Goal: Information Seeking & Learning: Learn about a topic

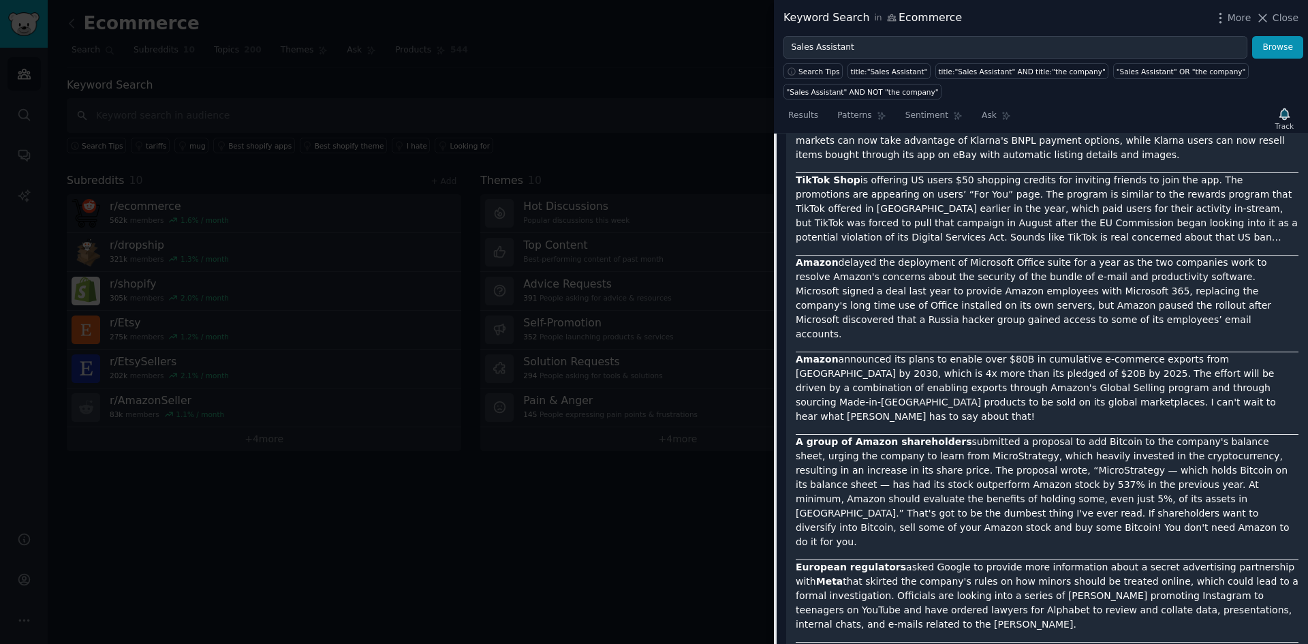
scroll to position [3575, 0]
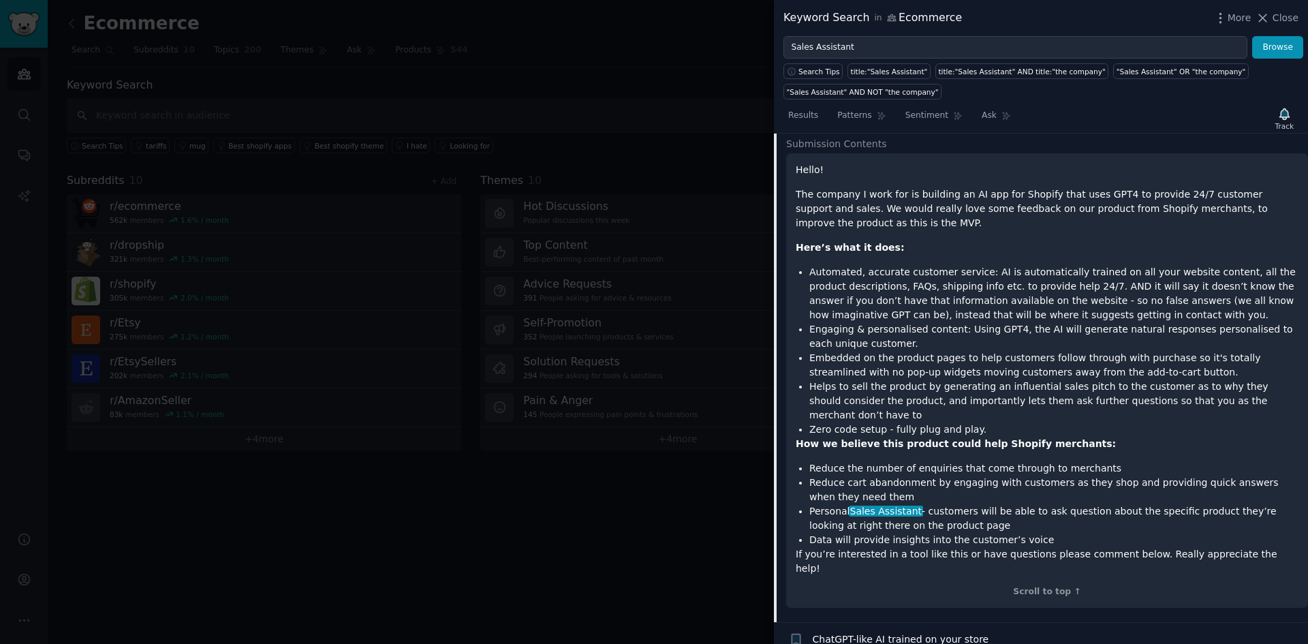
scroll to position [677, 0]
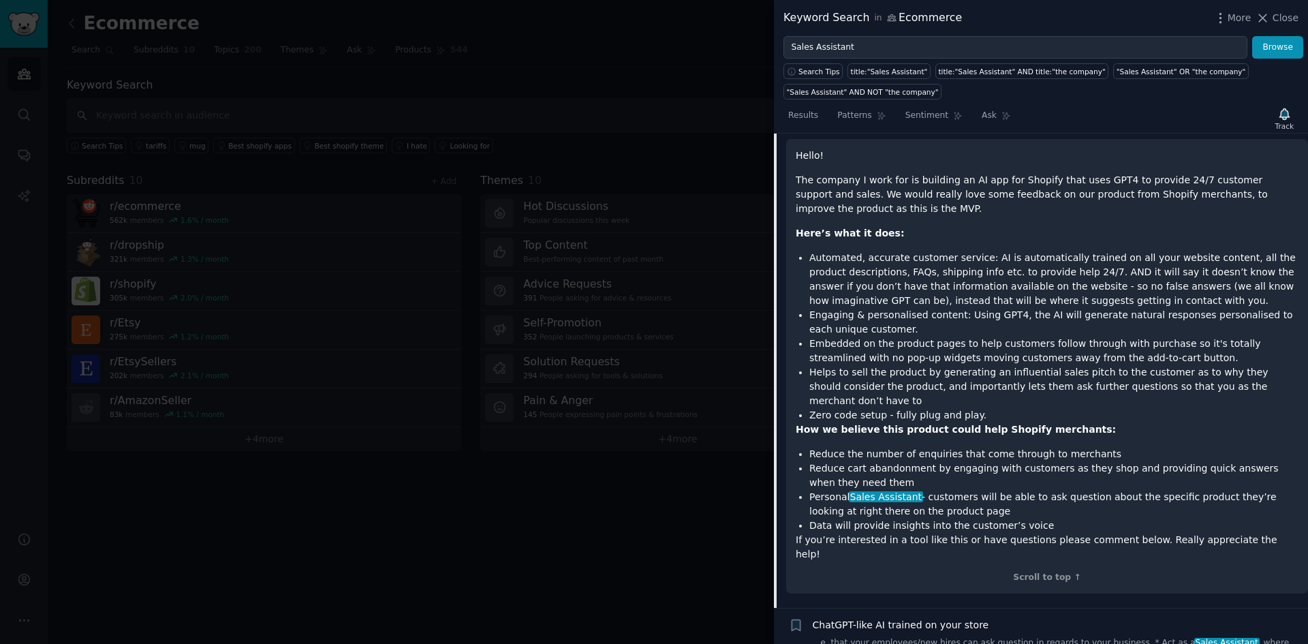
click at [1035, 180] on p "The company I work for is building an AI app for Shopify that uses GPT4 to prov…" at bounding box center [1047, 194] width 503 height 43
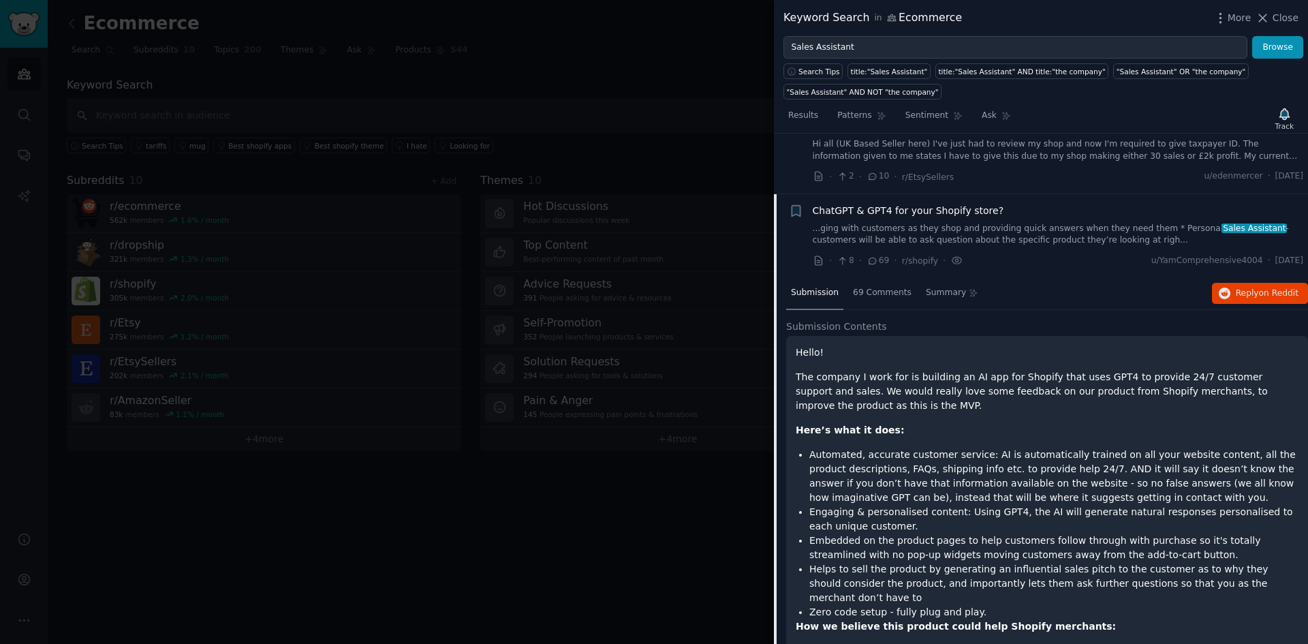
scroll to position [473, 0]
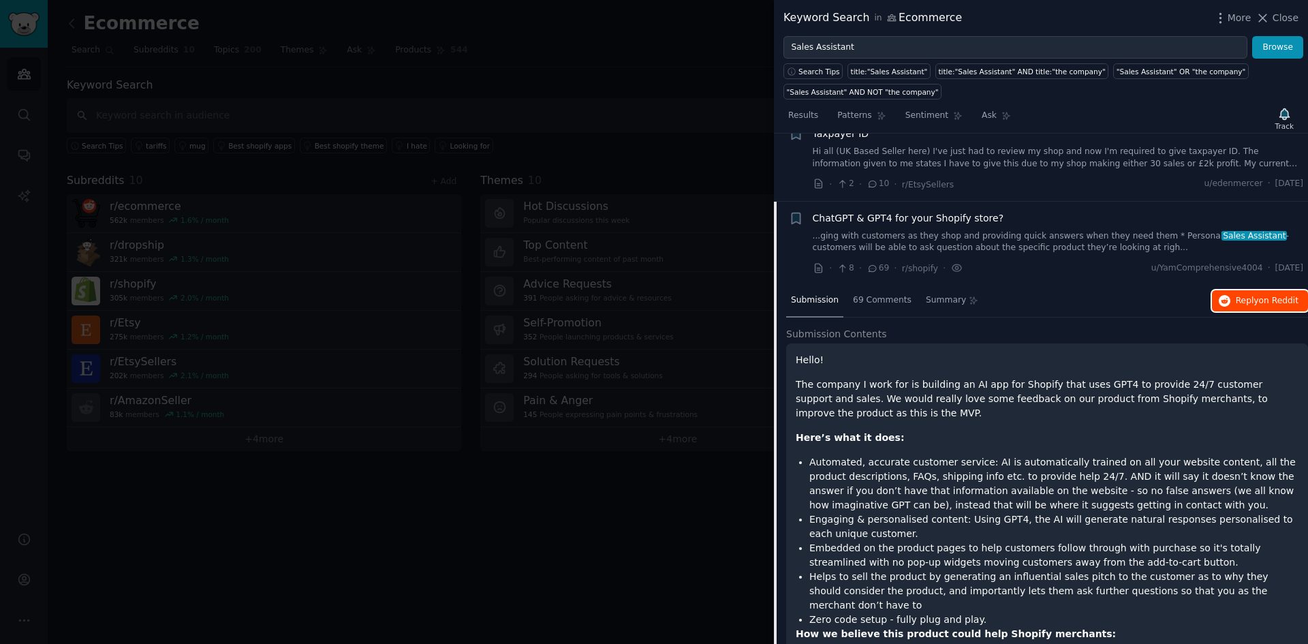
click at [1232, 302] on button "Reply on Reddit" at bounding box center [1260, 301] width 96 height 22
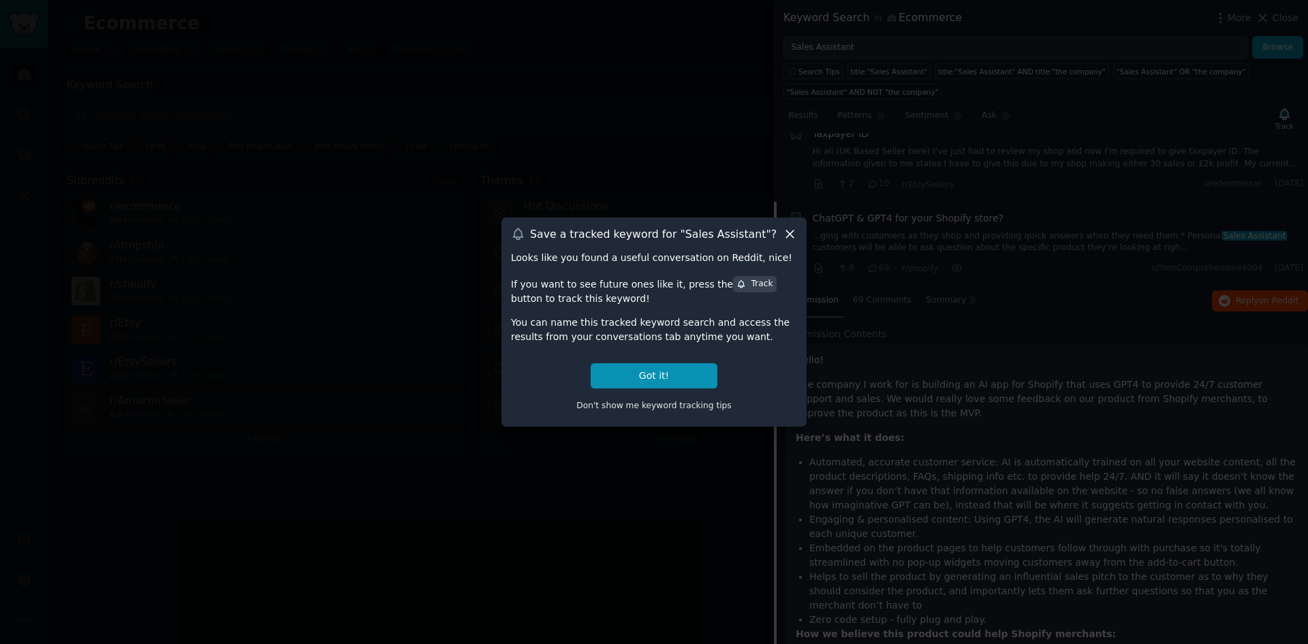
click at [781, 231] on div "Save a tracked keyword for " Sales Assistant "?" at bounding box center [654, 234] width 286 height 14
click at [789, 234] on icon at bounding box center [789, 233] width 7 height 7
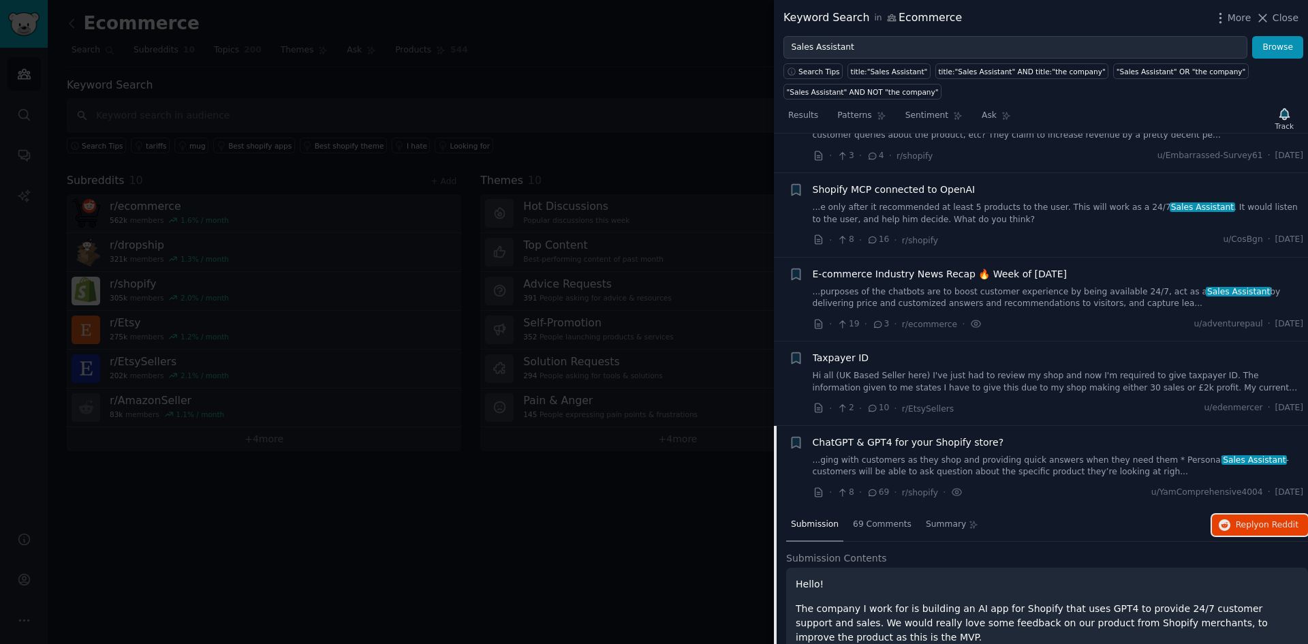
scroll to position [0, 0]
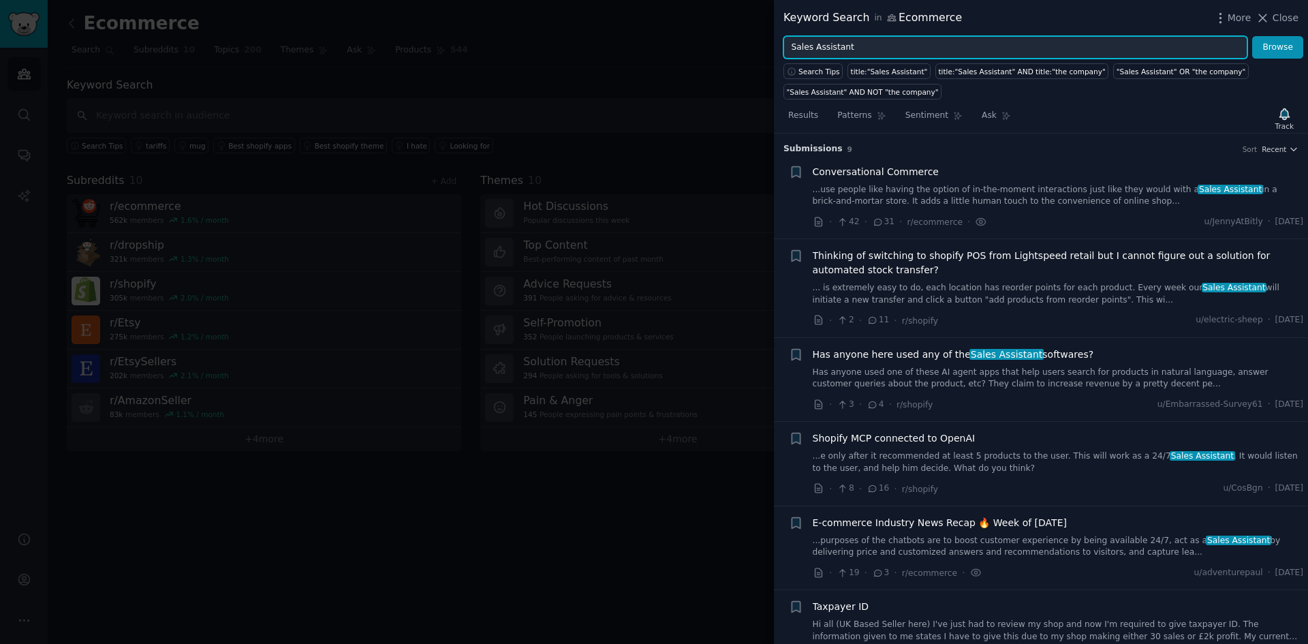
drag, startPoint x: 992, startPoint y: 49, endPoint x: 1049, endPoint y: 44, distance: 57.4
click at [992, 49] on input "Sales Assistant" at bounding box center [1015, 47] width 464 height 23
click at [1232, 14] on span "More" at bounding box center [1240, 18] width 24 height 14
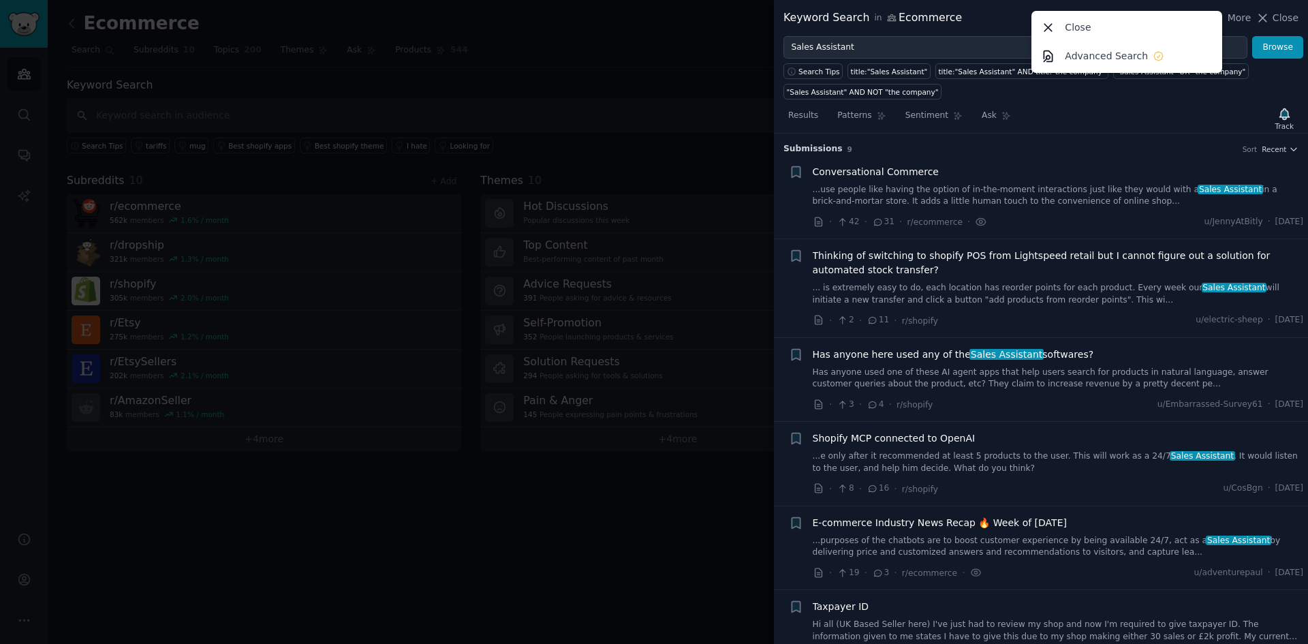
click at [1117, 97] on div "Search Tips title:"Sales Assistant" title:"Sales Assistant" AND title:"the comp…" at bounding box center [1041, 79] width 534 height 41
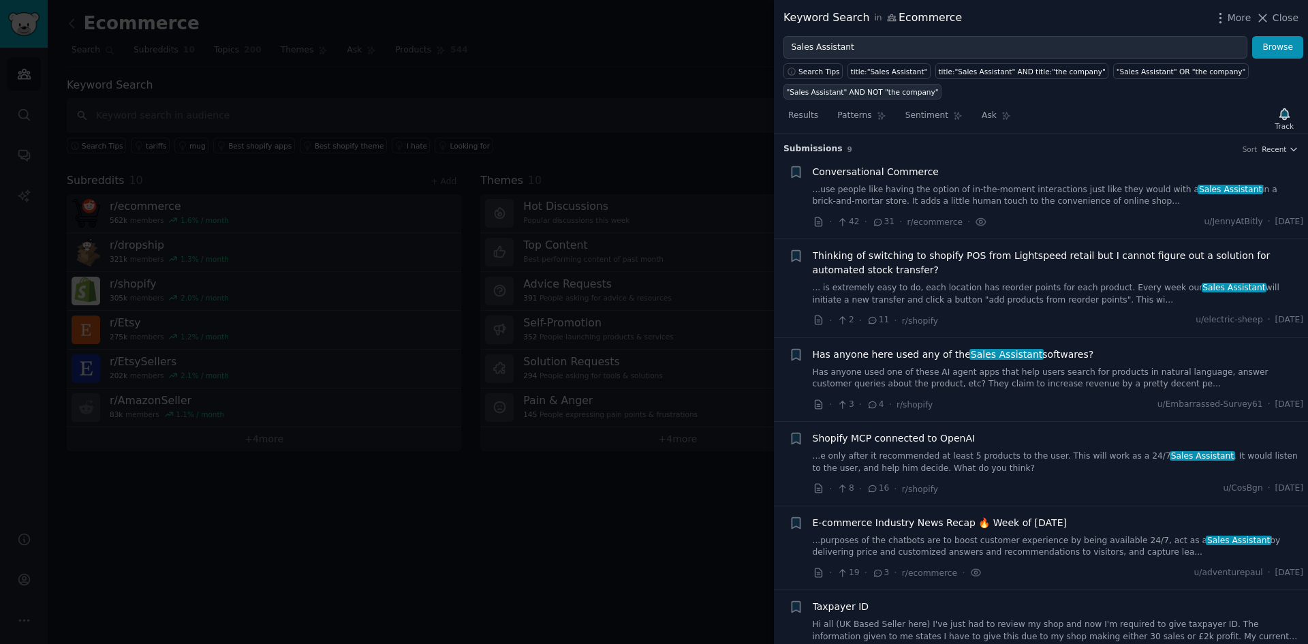
drag, startPoint x: 1277, startPoint y: 115, endPoint x: 854, endPoint y: 94, distance: 423.6
click at [1100, 95] on div "Keyword Search in Ecommerce More Close Sales Assistant Browse Search Tips title…" at bounding box center [1041, 322] width 534 height 644
click at [803, 121] on span "Results" at bounding box center [803, 116] width 30 height 12
click at [909, 363] on div "Has anyone here used any of the Sales Assistant softwares? Has anyone used one …" at bounding box center [1058, 368] width 491 height 43
click at [903, 379] on link "Has anyone used one of these AI agent apps that help users search for products …" at bounding box center [1058, 379] width 491 height 24
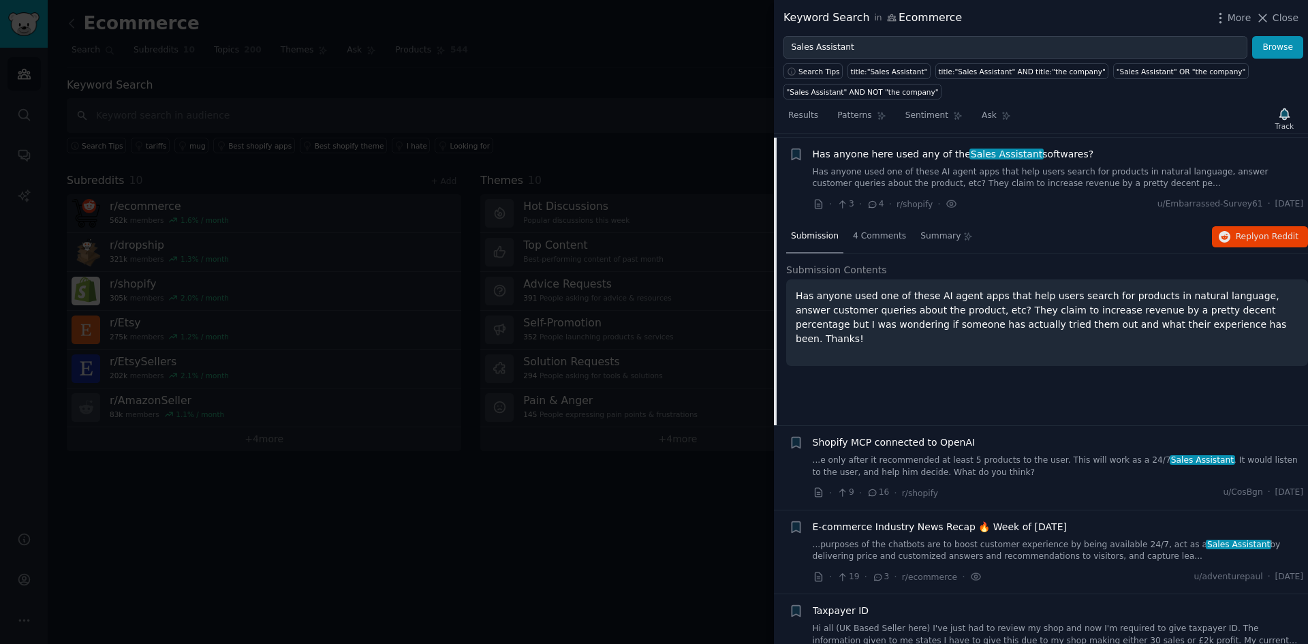
scroll to position [204, 0]
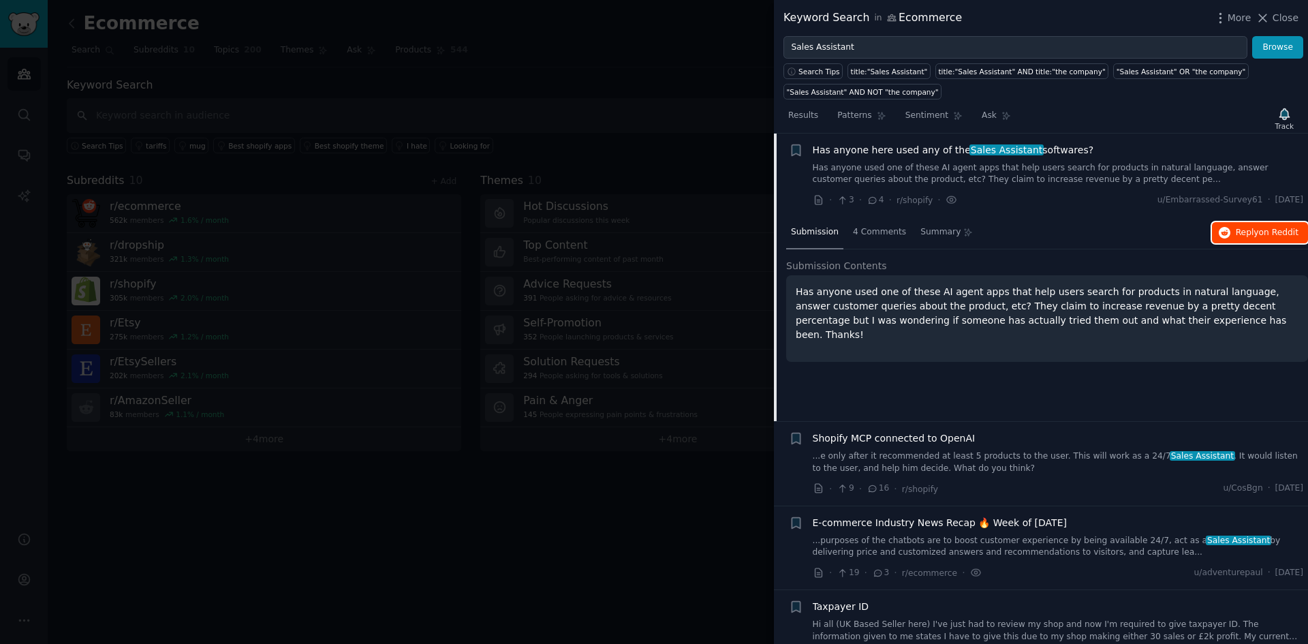
click at [1236, 234] on span "Reply on Reddit" at bounding box center [1267, 233] width 63 height 12
